Goal: Find specific page/section: Find specific page/section

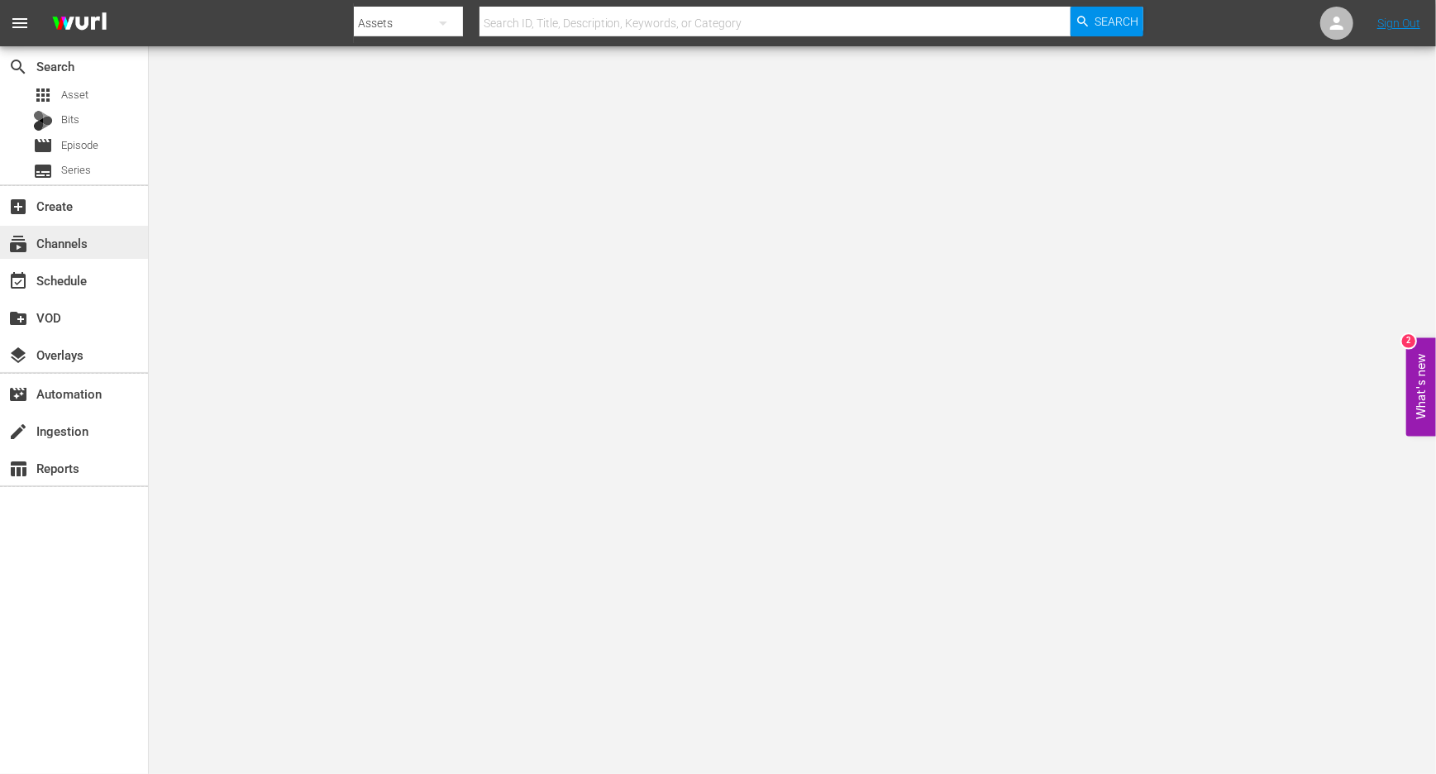
click at [99, 236] on div "subscriptions Channels" at bounding box center [74, 242] width 148 height 33
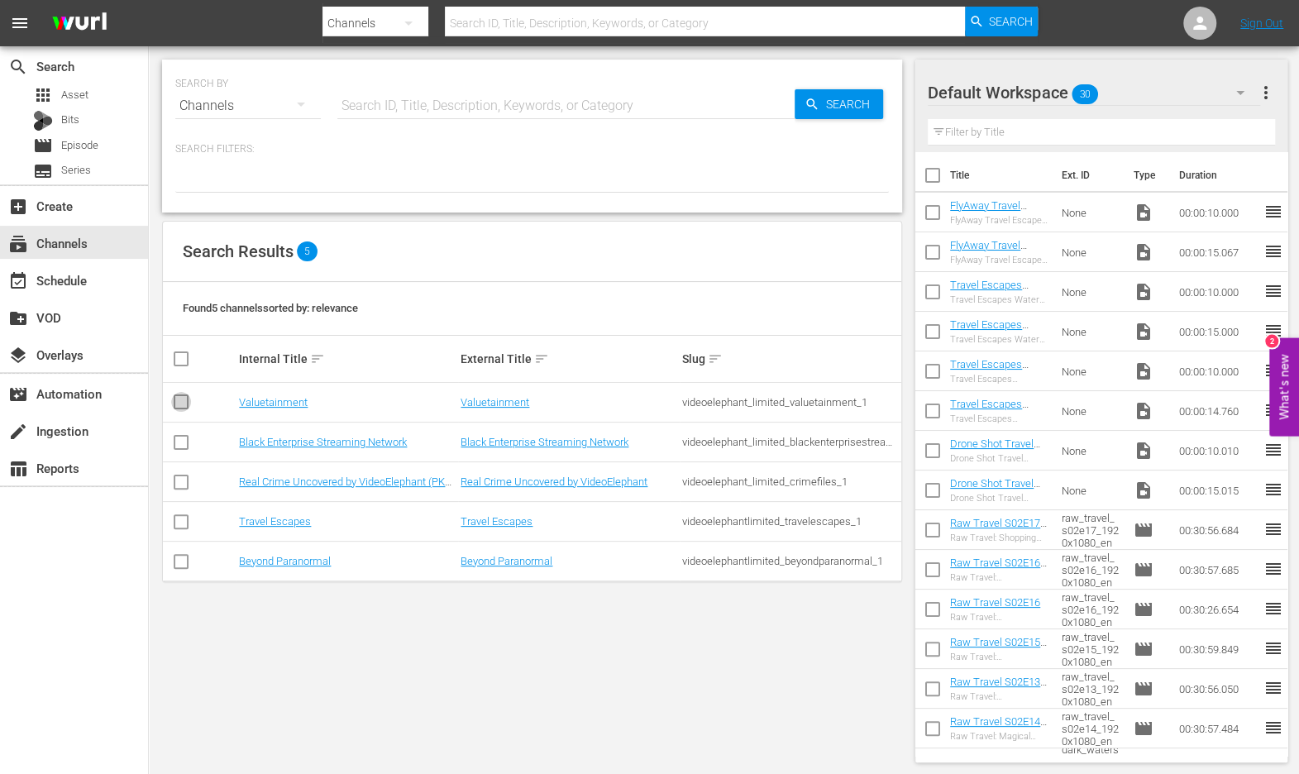
click at [180, 398] on input "checkbox" at bounding box center [181, 405] width 20 height 20
checkbox input "true"
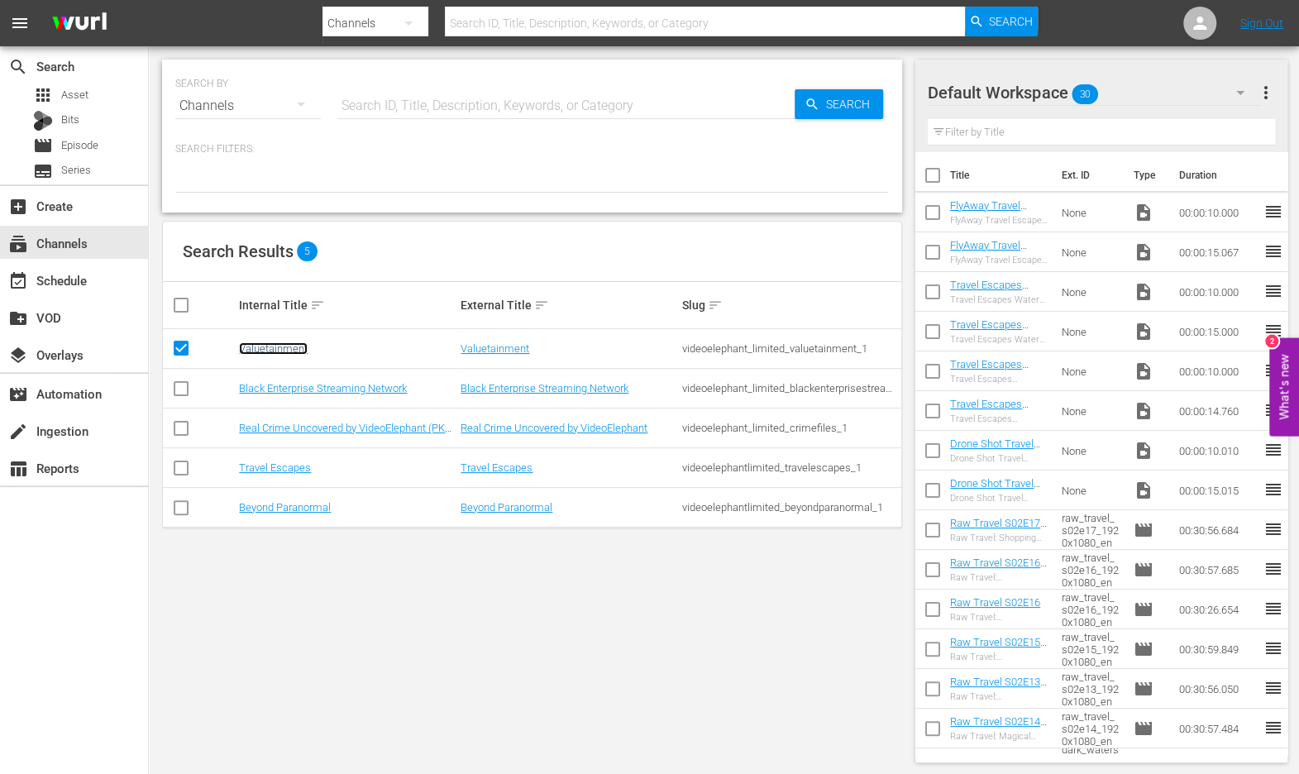
click at [273, 345] on link "Valuetainment" at bounding box center [273, 348] width 69 height 12
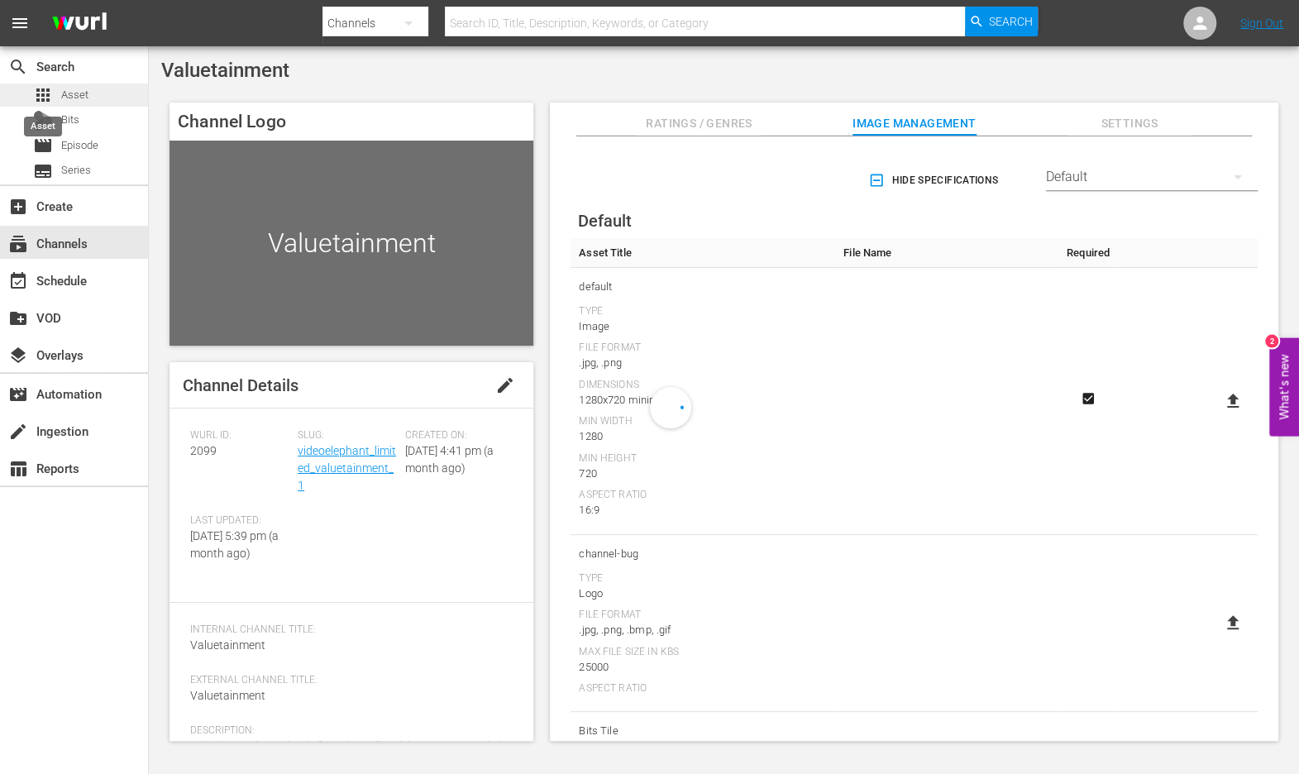
click at [52, 96] on span "apps" at bounding box center [43, 95] width 20 height 20
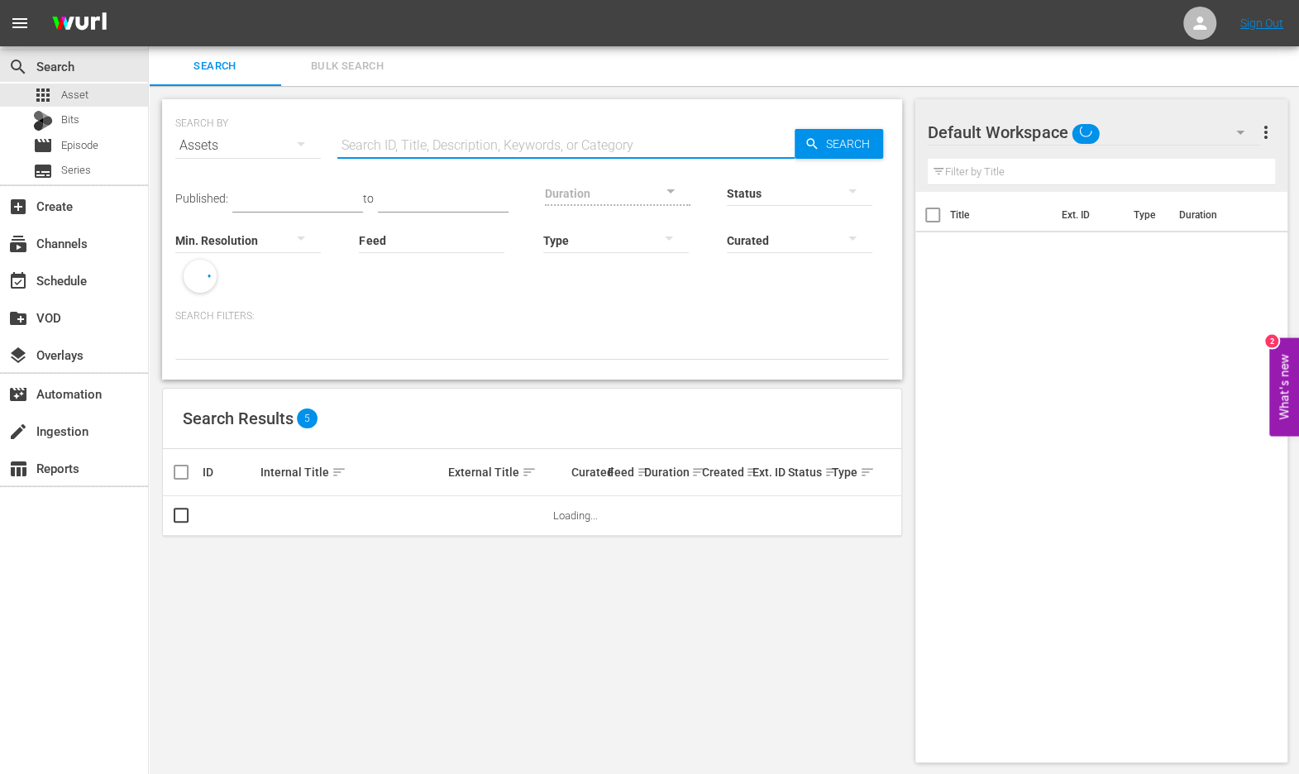
click at [352, 150] on input "text" at bounding box center [565, 146] width 457 height 40
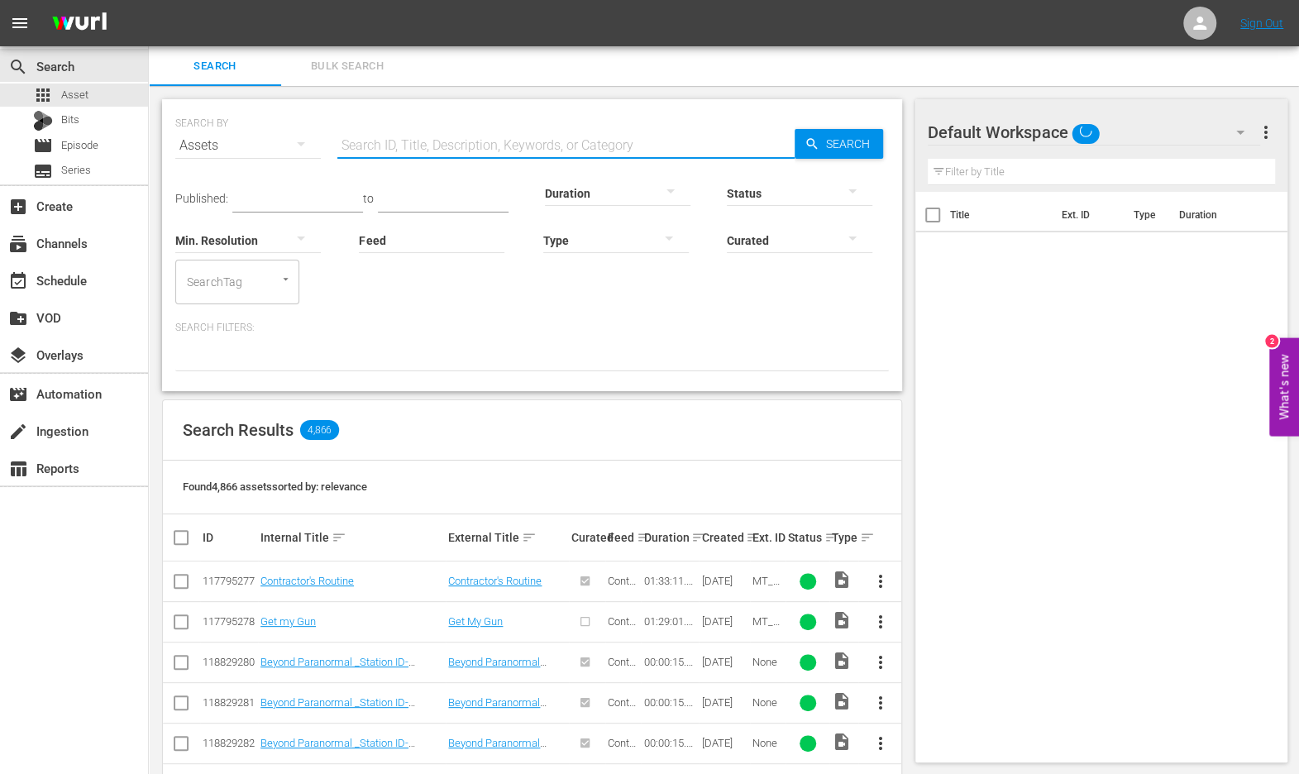
click at [434, 478] on div "Found 4,866 assets sorted by: relevance" at bounding box center [532, 487] width 738 height 54
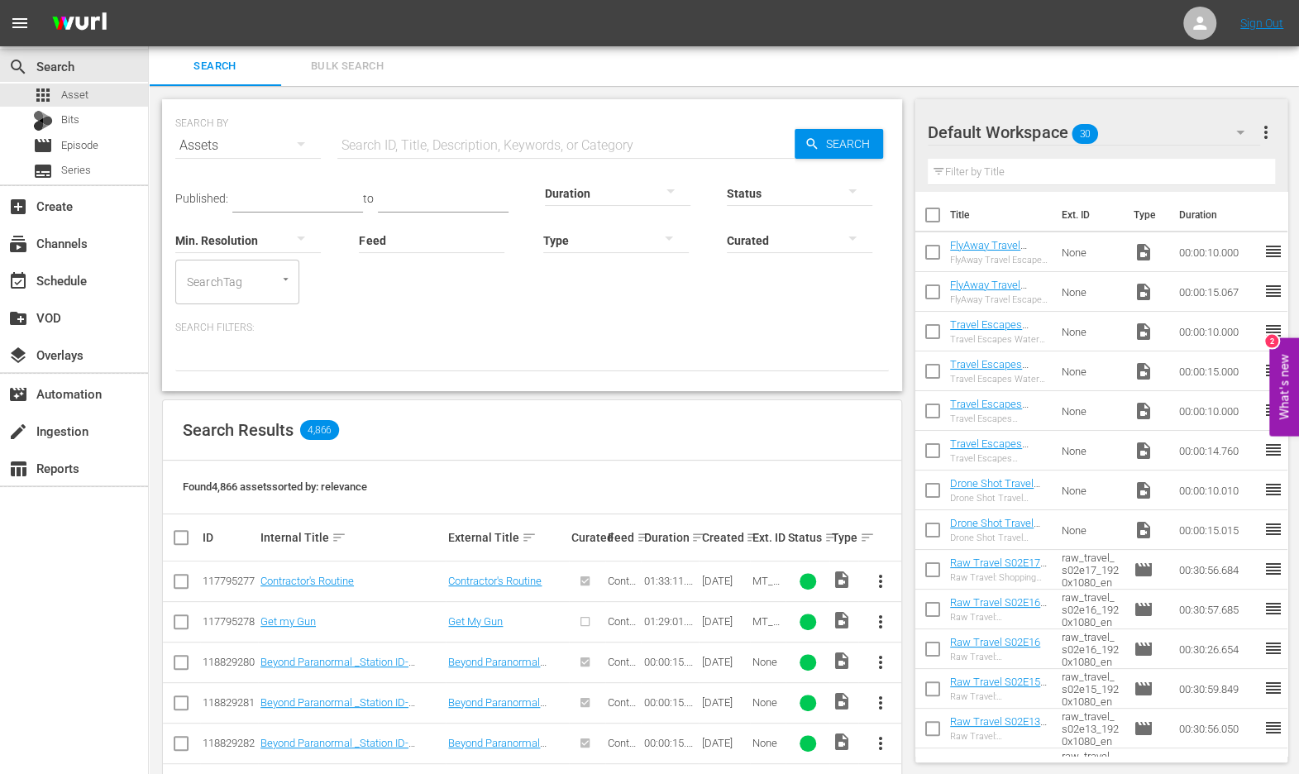
click at [385, 148] on input "text" at bounding box center [565, 146] width 457 height 40
paste input "Core 4 | Her Take"
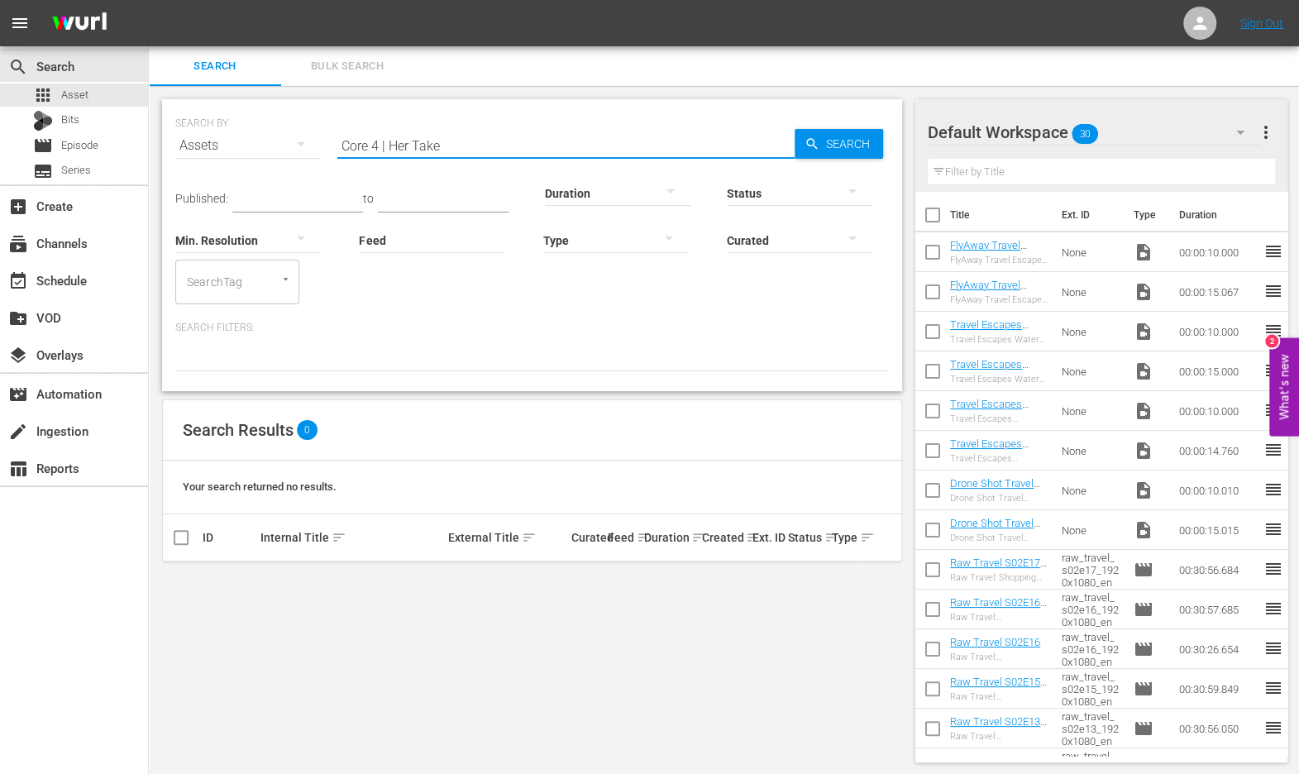
click at [389, 144] on input "Core 4 | Her Take" at bounding box center [565, 146] width 457 height 40
drag, startPoint x: 380, startPoint y: 144, endPoint x: 506, endPoint y: 141, distance: 125.7
click at [506, 141] on input "Core 4 | Her Take" at bounding box center [565, 146] width 457 height 40
click at [449, 132] on input "Core 4" at bounding box center [565, 146] width 457 height 40
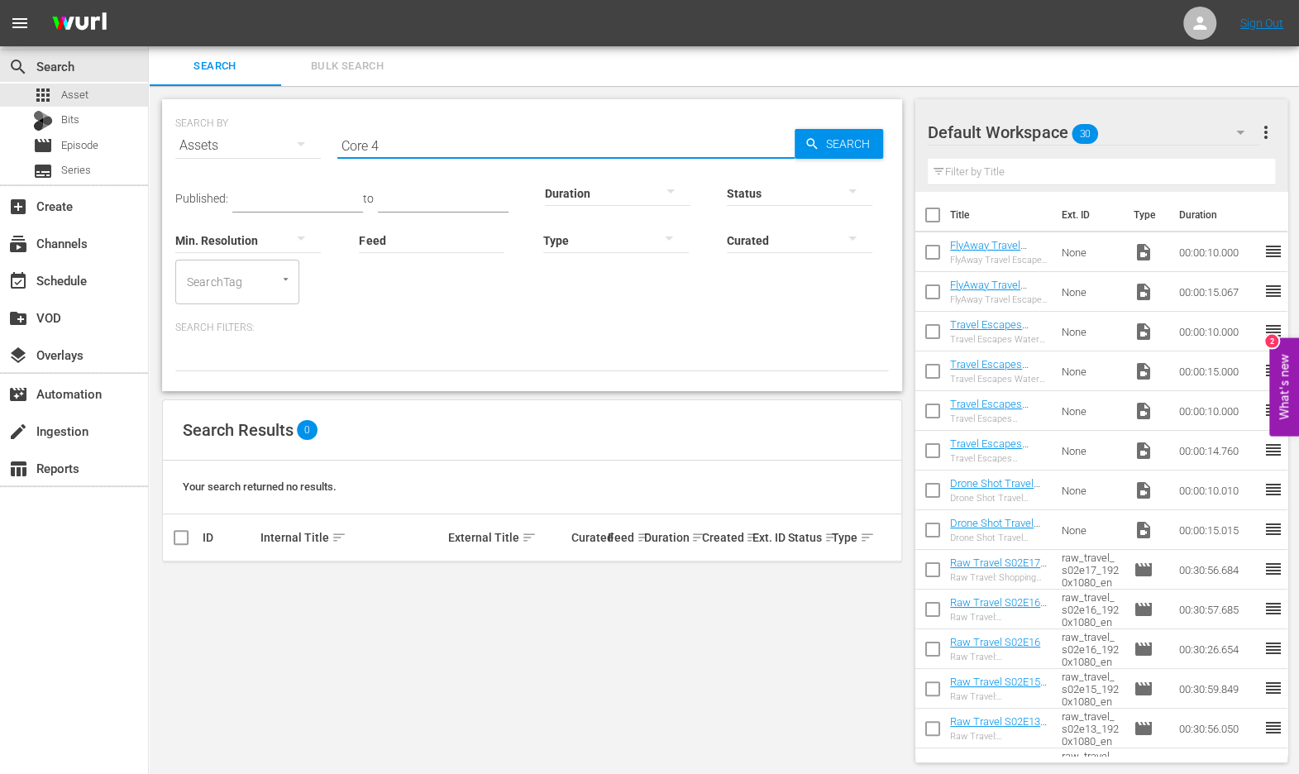
click at [449, 132] on input "Core 4" at bounding box center [565, 146] width 457 height 40
paste input "HERTAKE-Ep001"
click at [401, 148] on input "HERTAKE-Ep001" at bounding box center [565, 146] width 457 height 40
click at [460, 144] on input "HERTAKE-Ep001" at bounding box center [565, 146] width 457 height 40
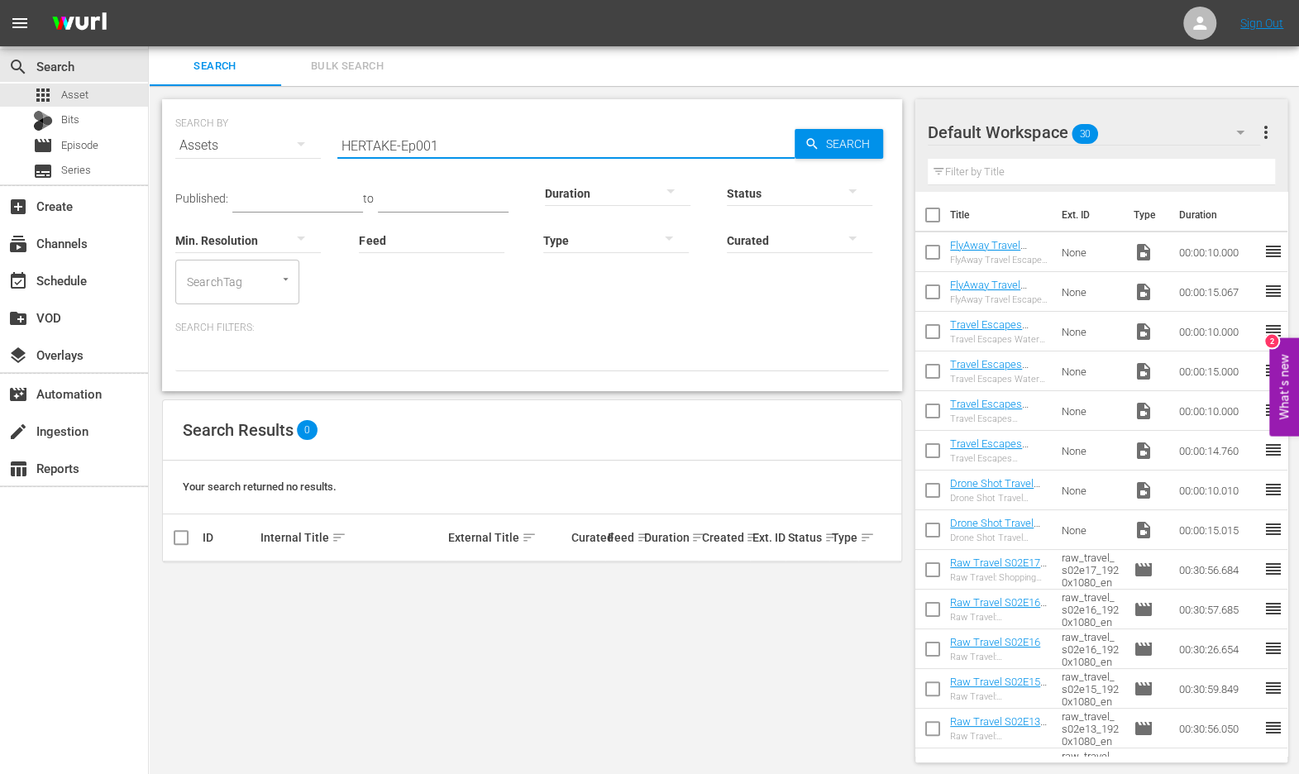
click at [460, 144] on input "HERTAKE-Ep001" at bounding box center [565, 146] width 457 height 40
paste input "-CORE4"
type input "HERTAKE-Ep001-CORE4"
click at [195, 150] on div "Assets" at bounding box center [247, 145] width 145 height 46
click at [217, 255] on div "Episodes" at bounding box center [228, 256] width 66 height 26
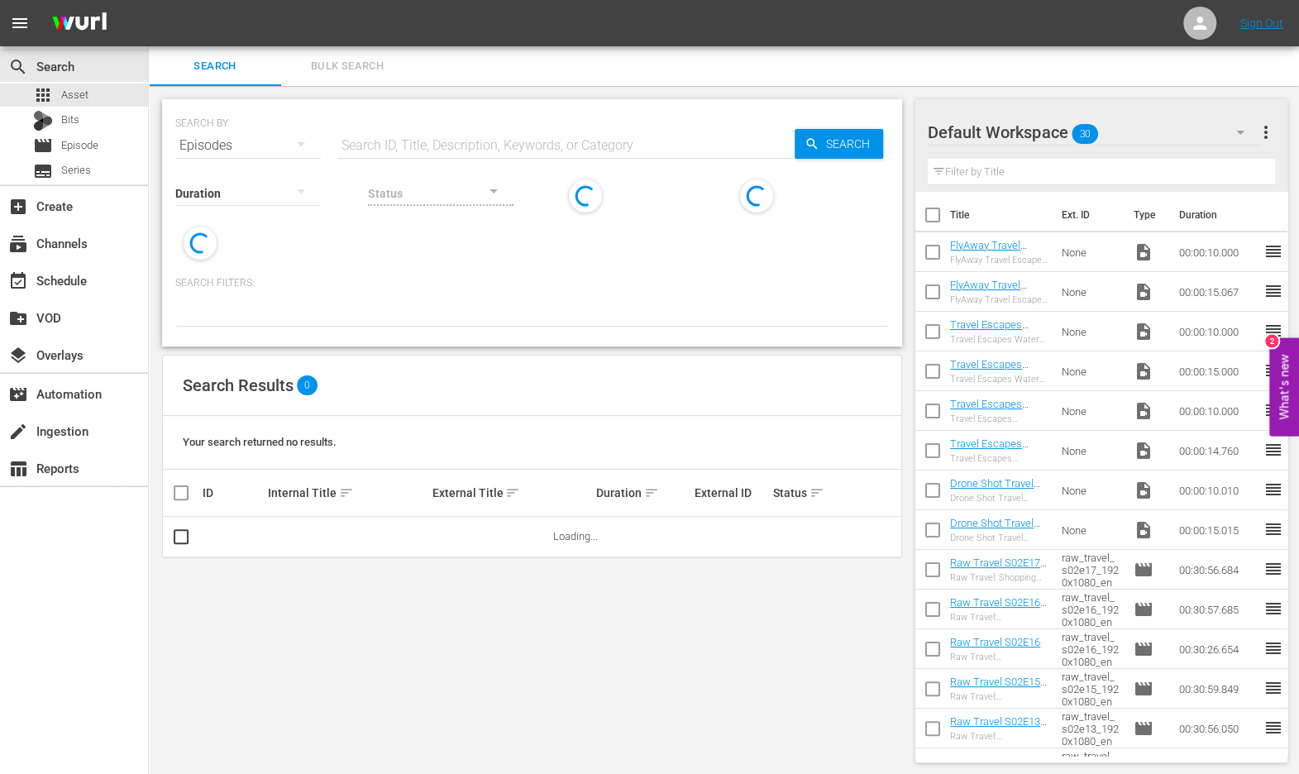
click at [419, 140] on input "text" at bounding box center [565, 146] width 457 height 40
paste input "HERTAKE-Ep001-CORE4"
type input "HERTAKE-Ep001-CORE4"
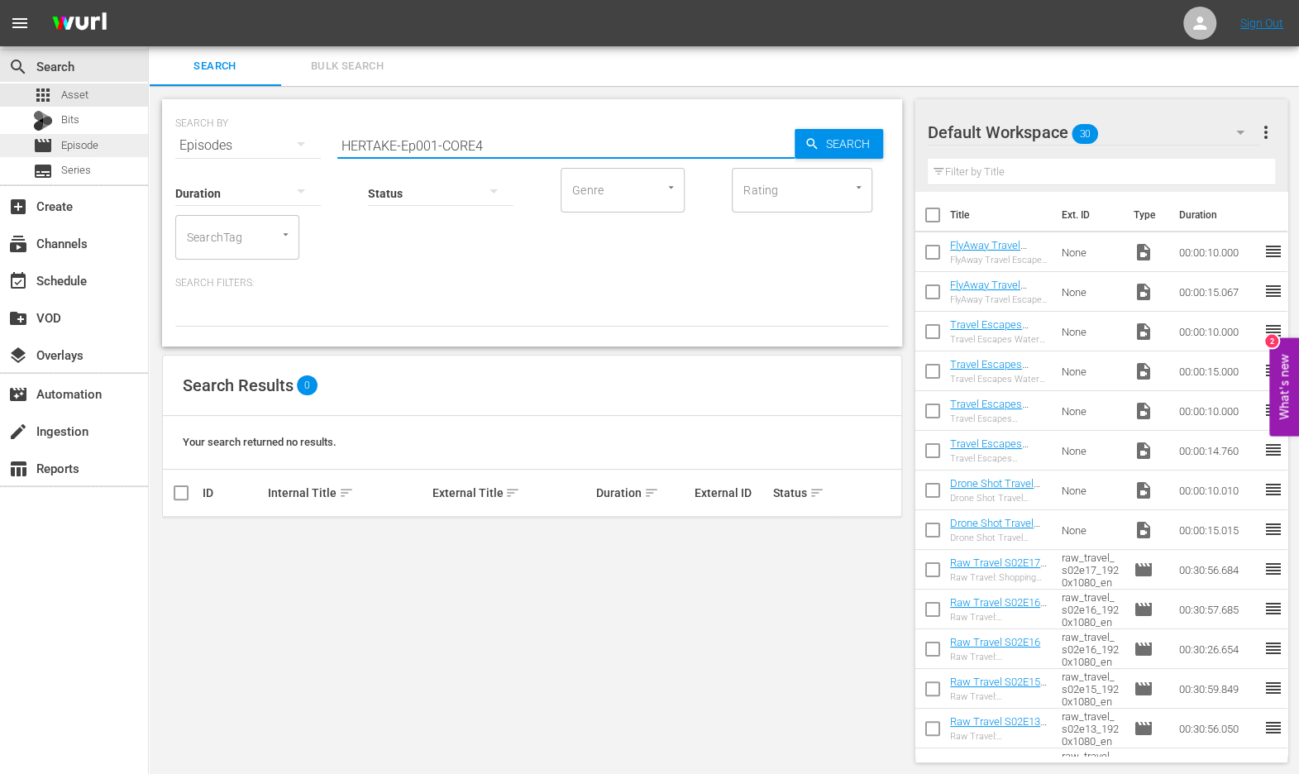
click at [87, 143] on span "Episode" at bounding box center [79, 145] width 37 height 17
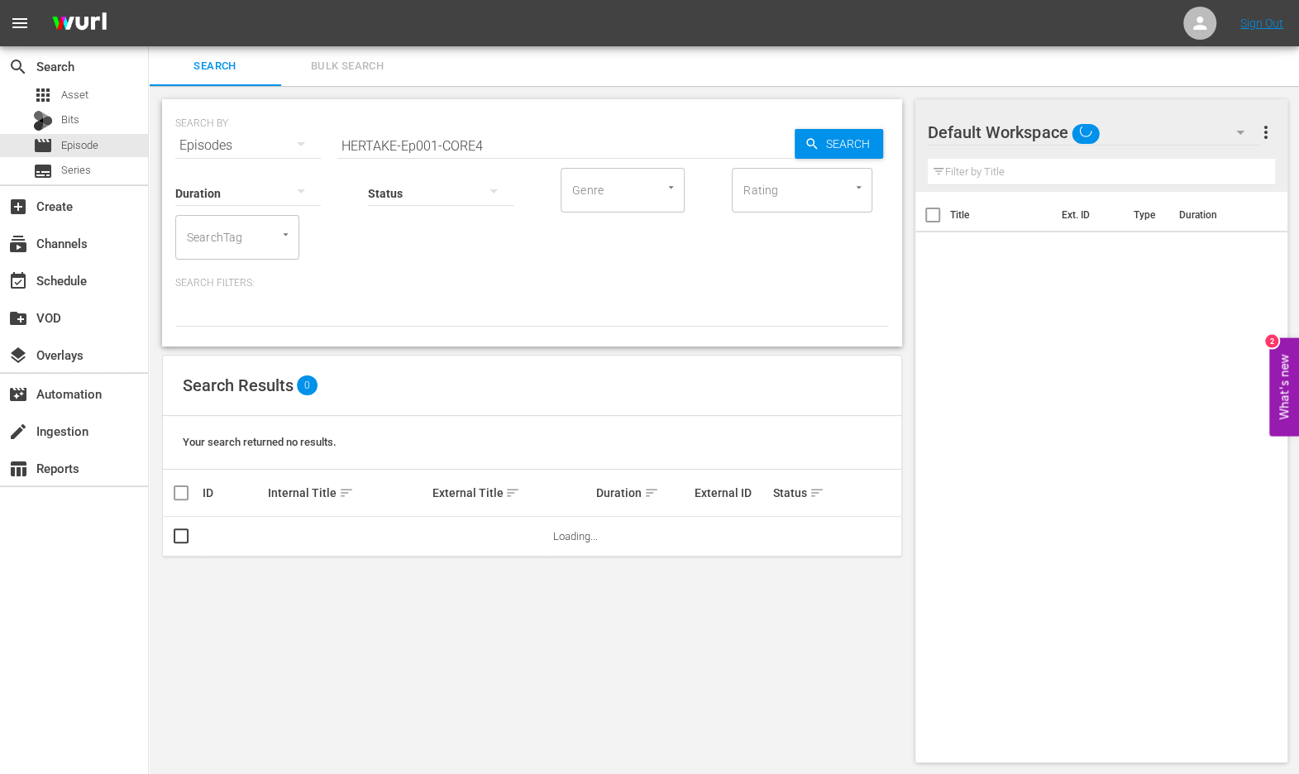
click at [369, 148] on input "HERTAKE-Ep001-CORE4" at bounding box center [565, 146] width 457 height 40
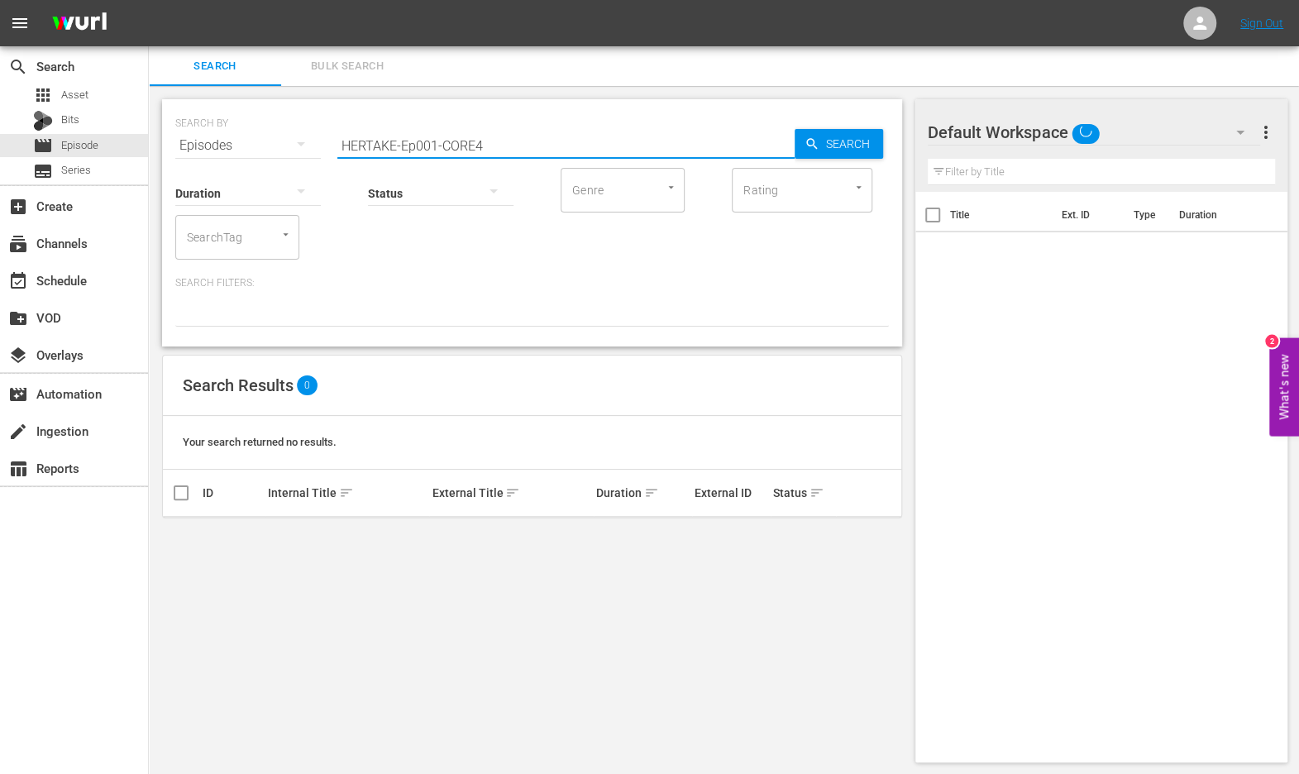
drag, startPoint x: 436, startPoint y: 143, endPoint x: 633, endPoint y: 142, distance: 196.7
click at [633, 143] on input "HERTAKE-Ep001-CORE4" at bounding box center [565, 146] width 457 height 40
type input "HERTAKE-Ep001"
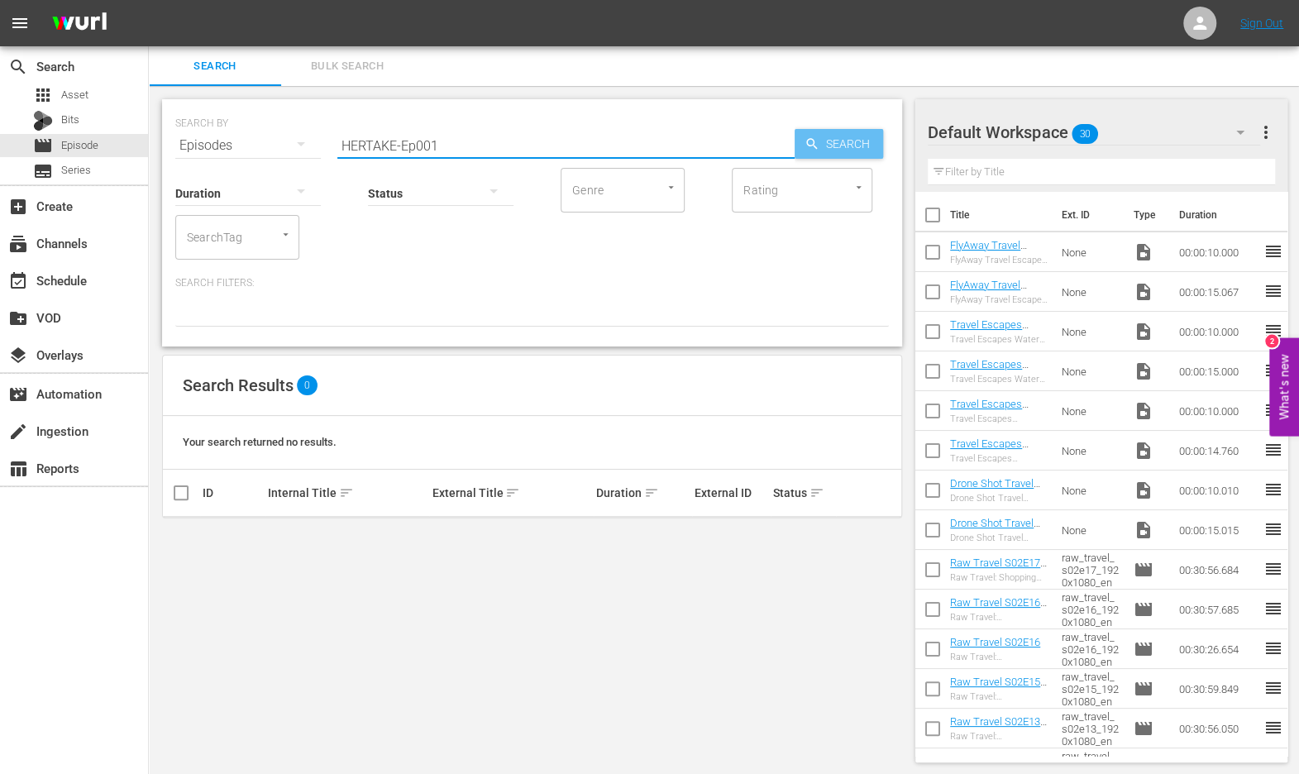
click at [826, 146] on span "Search" at bounding box center [851, 144] width 64 height 30
